Goal: Understand process/instructions: Learn how to perform a task or action

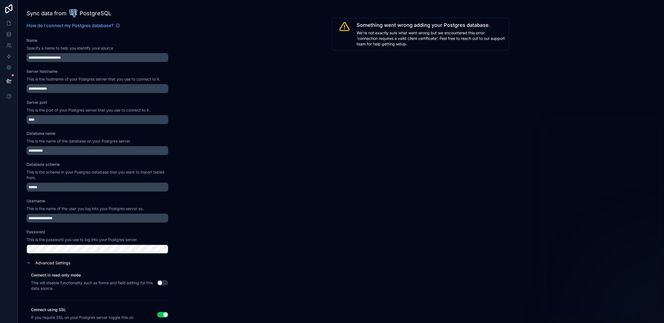
scroll to position [16, 0]
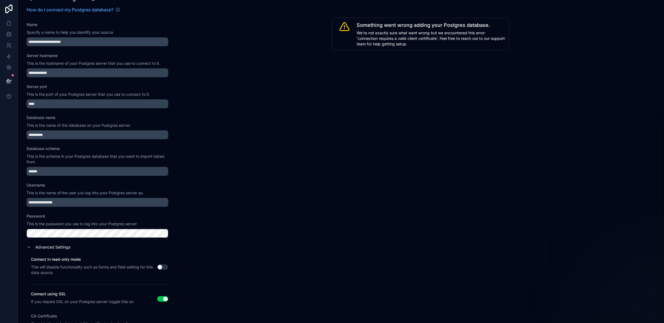
click at [245, 107] on div "Something went wrong adding your Postgres database. We're not exactly sure what…" at bounding box center [420, 161] width 487 height 323
click at [9, 78] on icon at bounding box center [9, 81] width 6 height 6
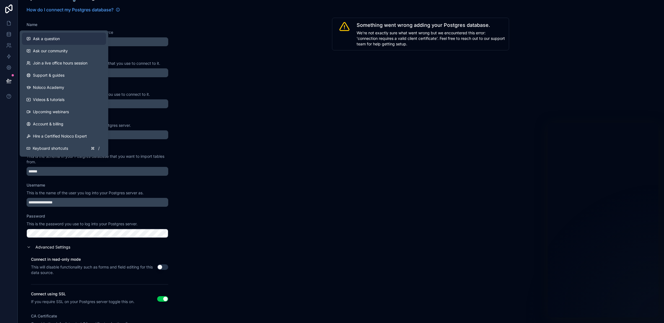
click at [57, 42] on button "Ask a question" at bounding box center [64, 39] width 84 height 12
click at [58, 37] on span "Ask a question" at bounding box center [46, 39] width 27 height 6
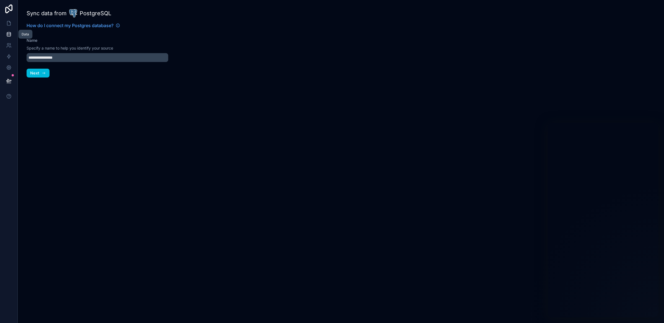
click at [12, 37] on link at bounding box center [8, 34] width 17 height 11
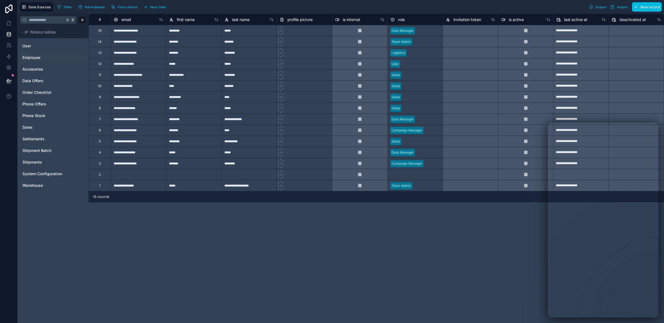
click at [35, 58] on span "Employee" at bounding box center [31, 58] width 18 height 6
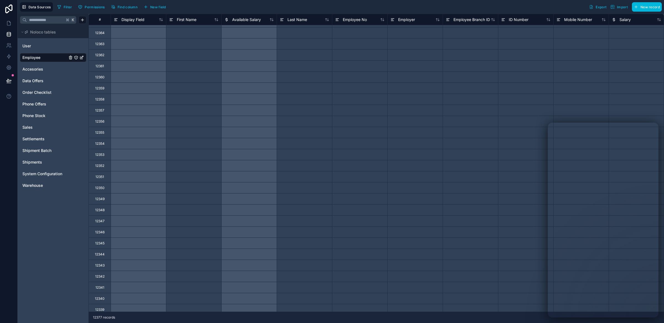
scroll to position [266, 0]
click at [37, 48] on link "User" at bounding box center [44, 46] width 45 height 6
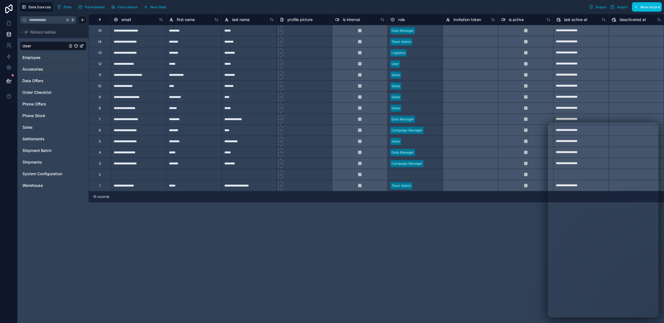
click at [38, 68] on span "Accesories" at bounding box center [32, 69] width 21 height 6
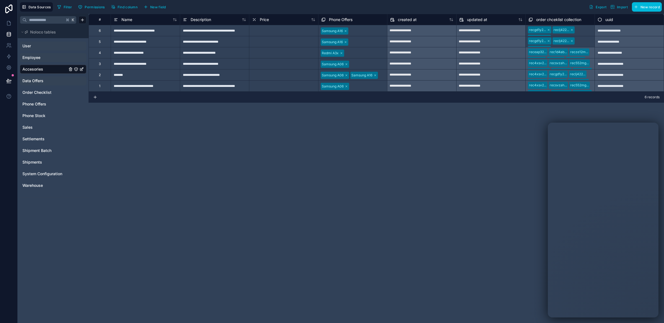
click at [36, 82] on span "Data Offers" at bounding box center [32, 81] width 21 height 6
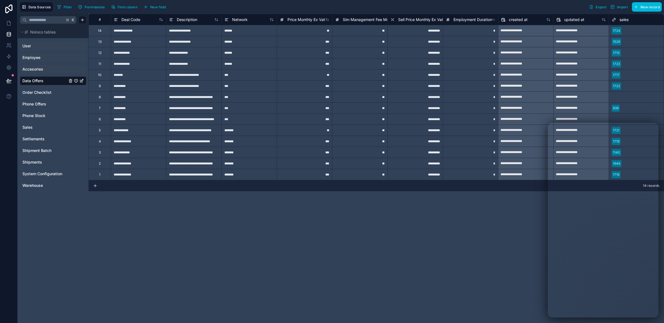
click at [488, 222] on div "**********" at bounding box center [377, 168] width 576 height 309
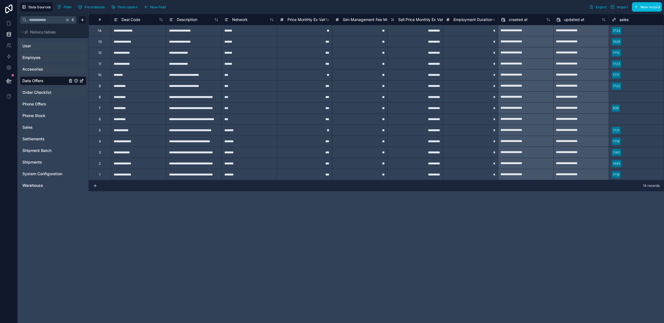
click at [42, 90] on span "Order Checklist" at bounding box center [36, 93] width 29 height 6
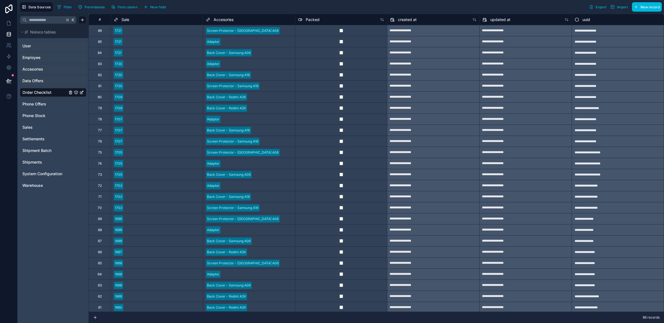
click at [38, 219] on div "K Noloco tables User Employee Accesories Data Offers Order Checklist Phone Offe…" at bounding box center [53, 168] width 71 height 309
click at [31, 127] on span "Sales" at bounding box center [27, 128] width 10 height 6
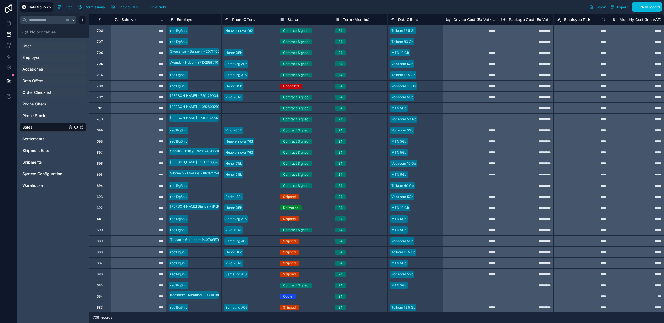
click at [130, 21] on span "Sale No" at bounding box center [128, 20] width 14 height 6
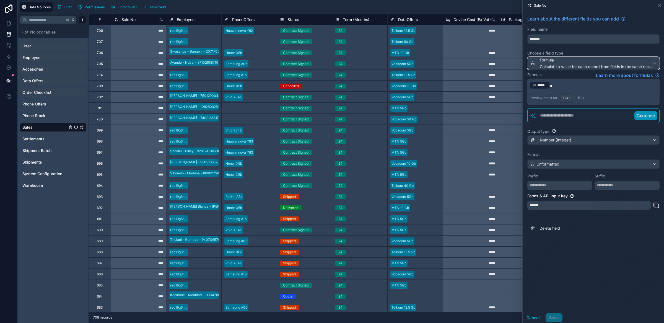
click at [653, 63] on div "Formula Calculate a value for each record from fields in the same record" at bounding box center [594, 63] width 132 height 12
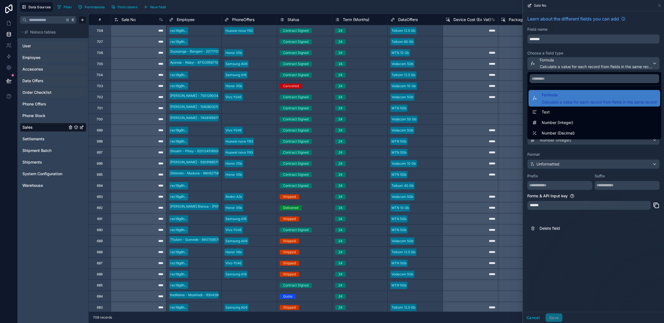
click at [592, 259] on div at bounding box center [593, 161] width 141 height 323
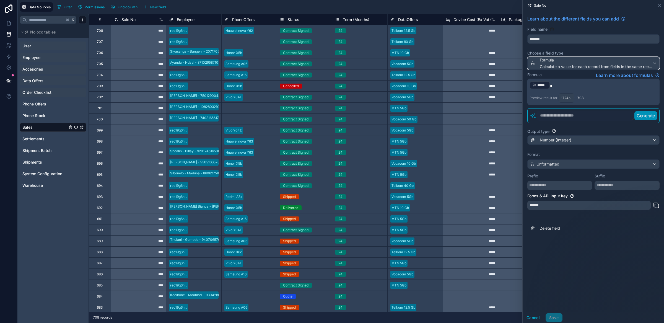
click at [652, 66] on span "Calculate a value for each record from fields in the same record" at bounding box center [596, 67] width 112 height 6
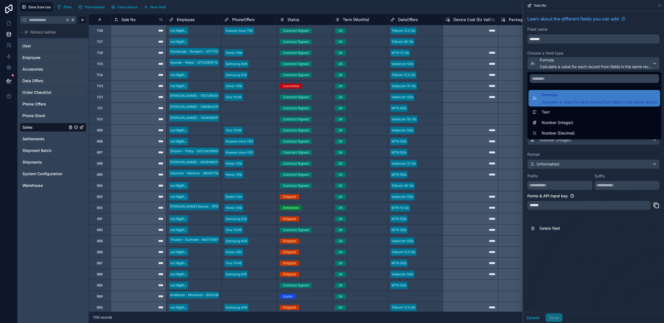
click at [622, 241] on div at bounding box center [593, 161] width 141 height 323
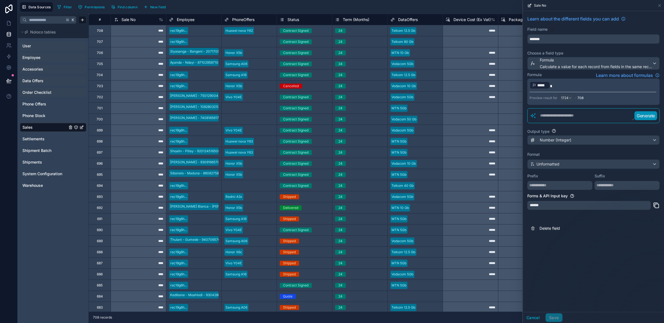
click at [544, 87] on span "*****" at bounding box center [542, 85] width 10 height 6
click at [661, 3] on icon at bounding box center [659, 5] width 4 height 4
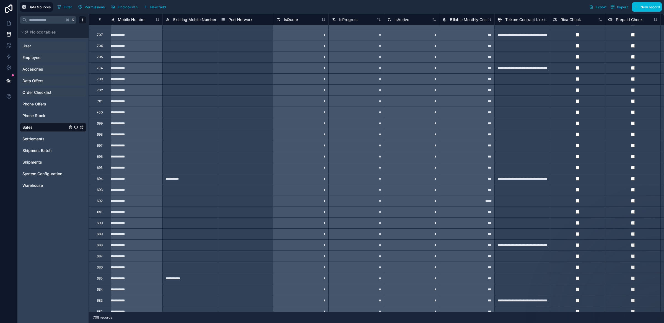
scroll to position [7, 2380]
